Goal: Find specific page/section: Find specific page/section

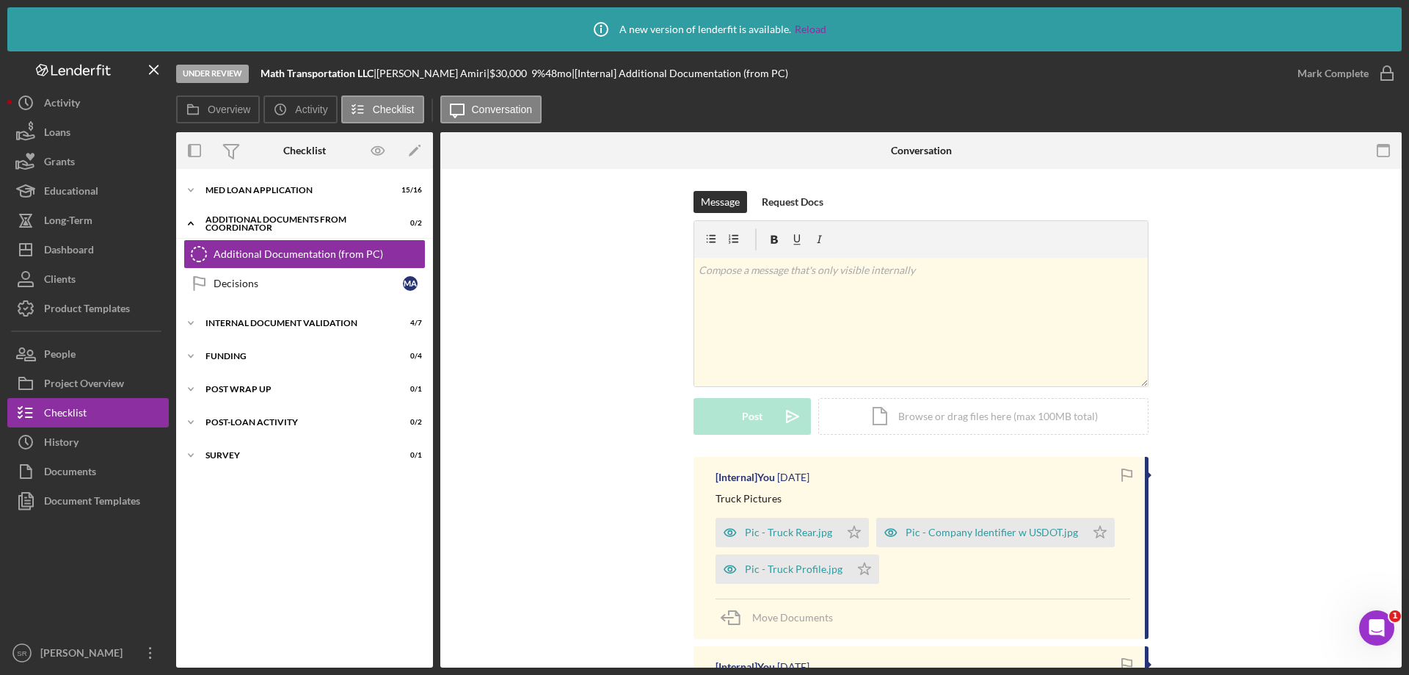
click at [1284, 434] on div "Message Request Docs v Color teal Color pink Remove color Add row above Add row…" at bounding box center [921, 324] width 918 height 266
click at [84, 139] on button "Loans" at bounding box center [87, 131] width 161 height 29
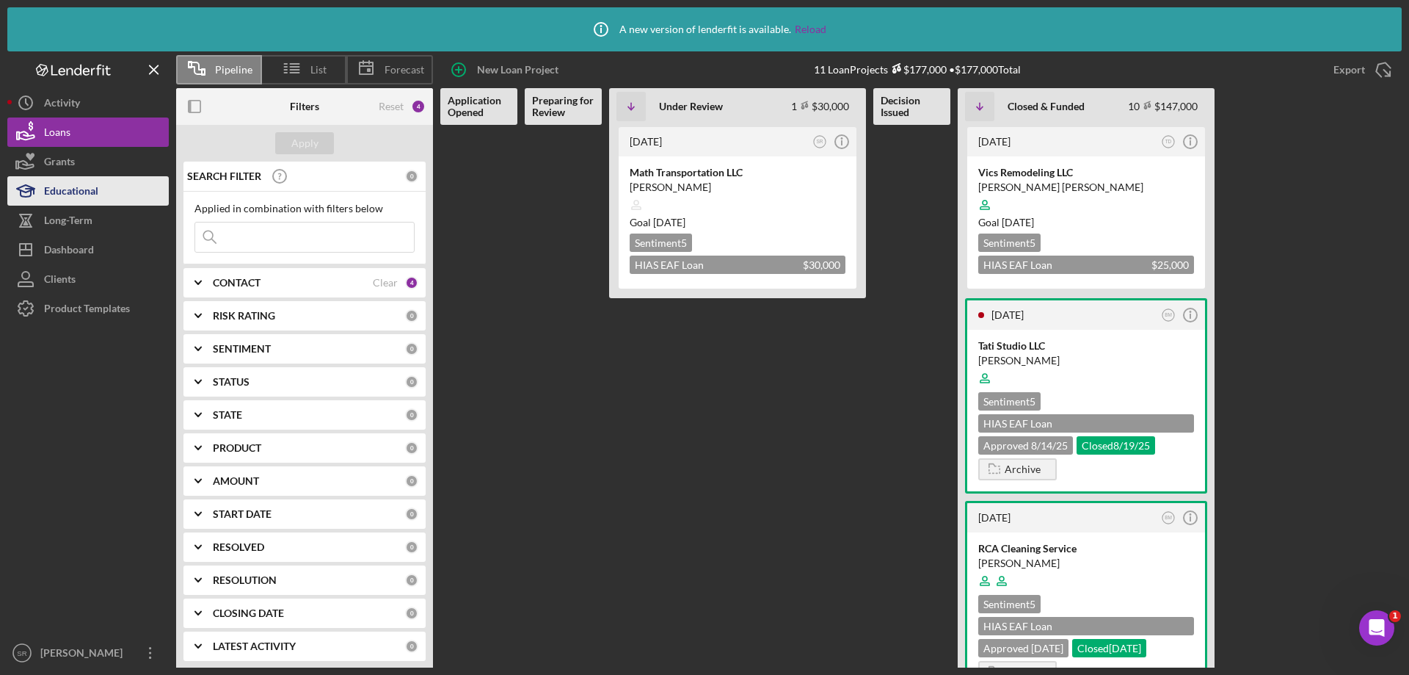
click at [92, 177] on div "Educational" at bounding box center [71, 192] width 54 height 33
